Goal: Navigation & Orientation: Find specific page/section

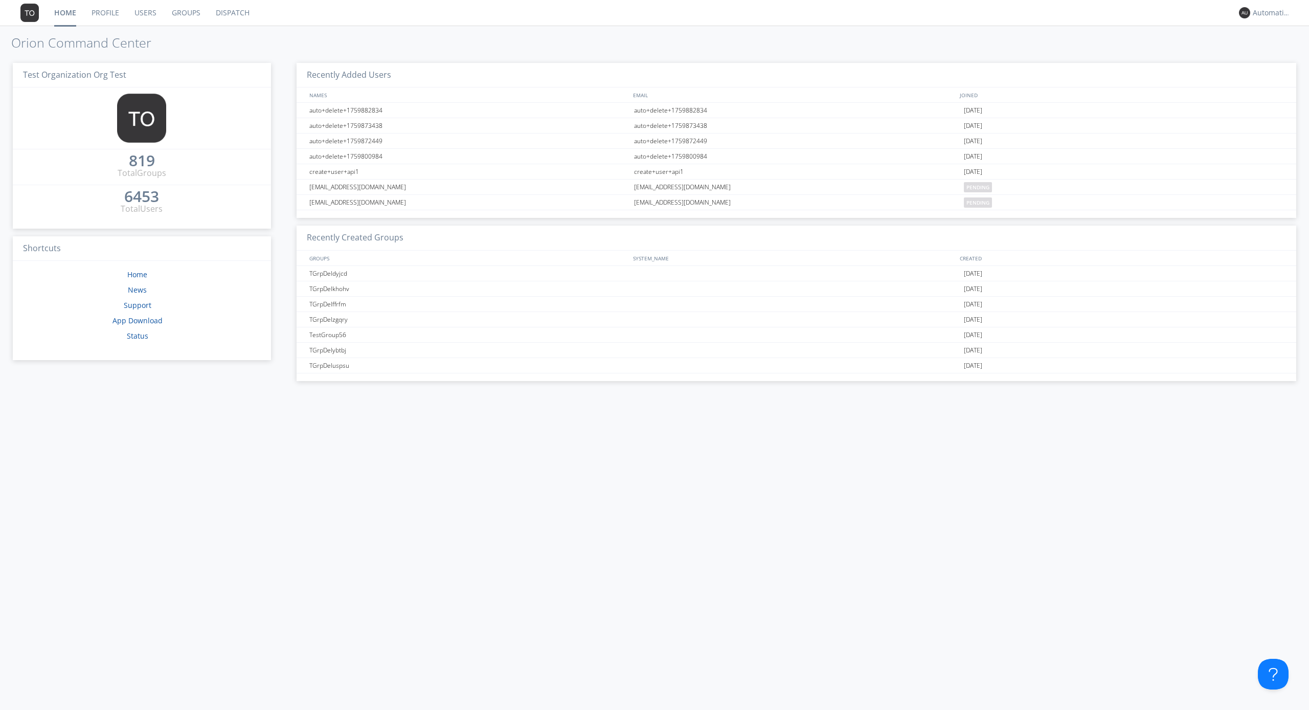
click at [232, 13] on link "Dispatch" at bounding box center [232, 13] width 49 height 26
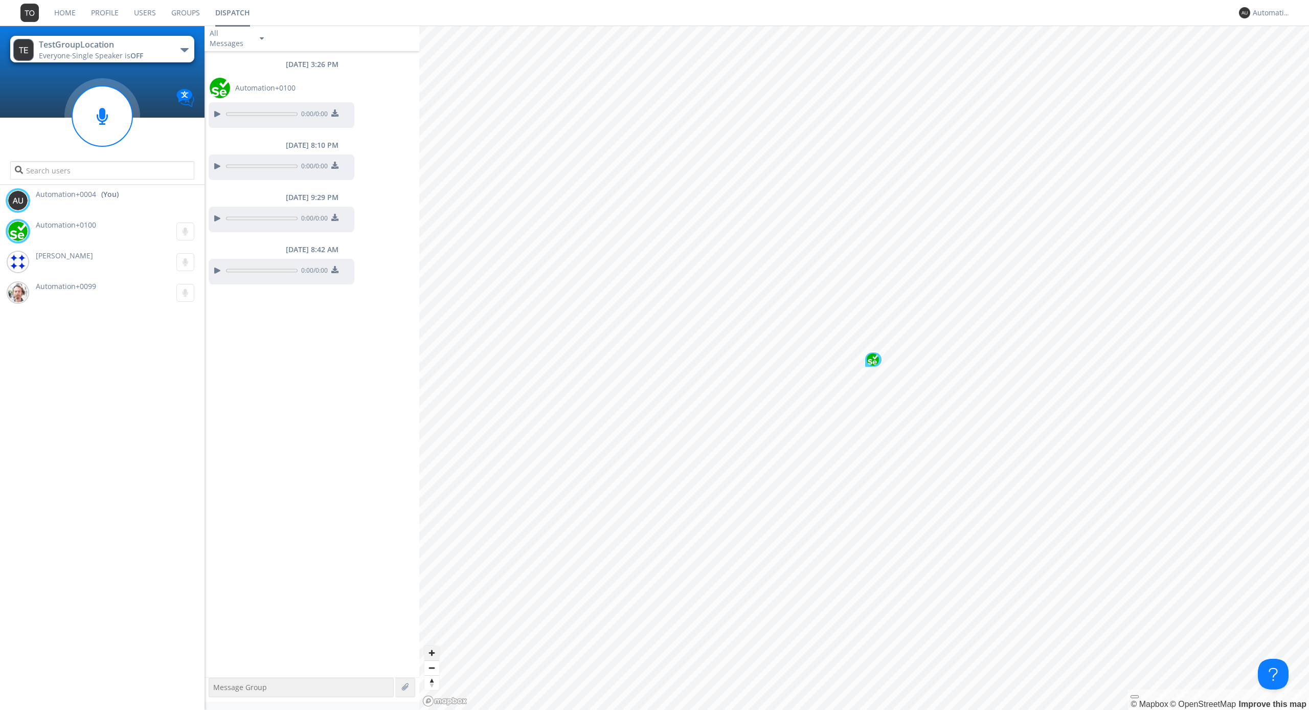
click at [432, 652] on span "Zoom in" at bounding box center [431, 652] width 15 height 15
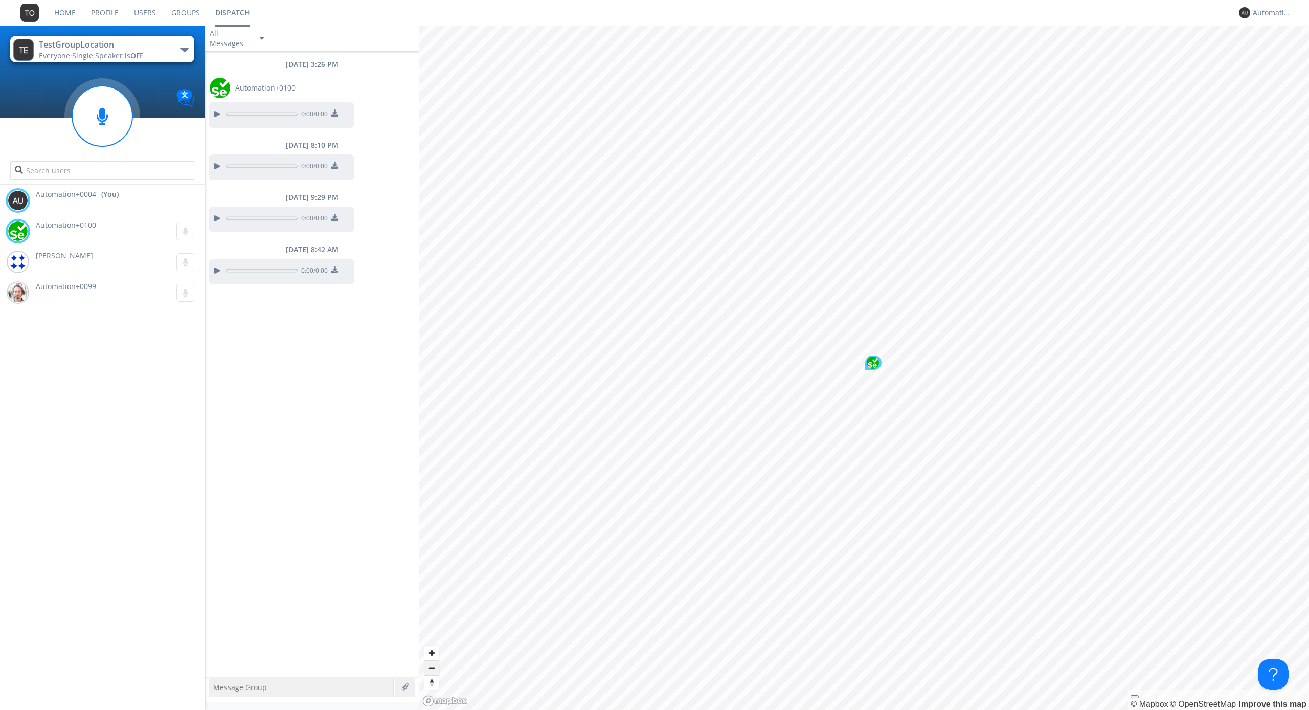
click at [432, 667] on span "Zoom out" at bounding box center [431, 668] width 15 height 14
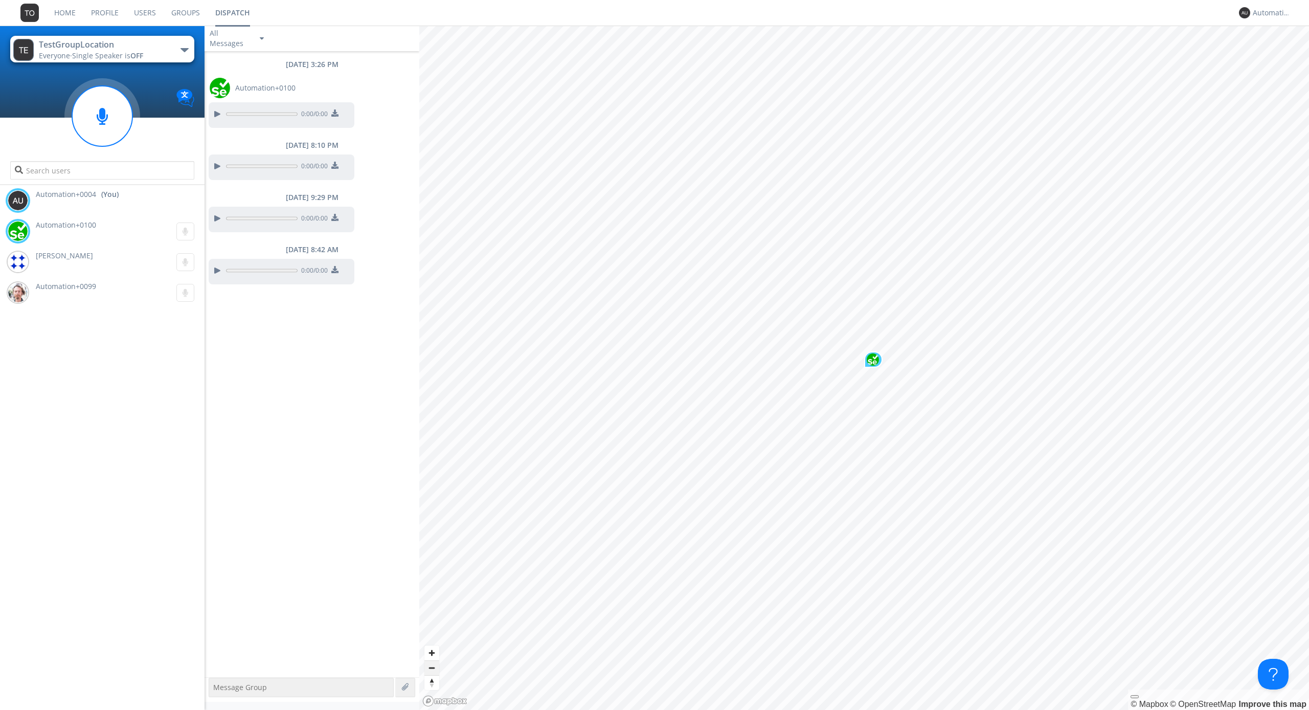
click at [432, 667] on span "Zoom out" at bounding box center [431, 668] width 15 height 14
